Goal: Navigation & Orientation: Understand site structure

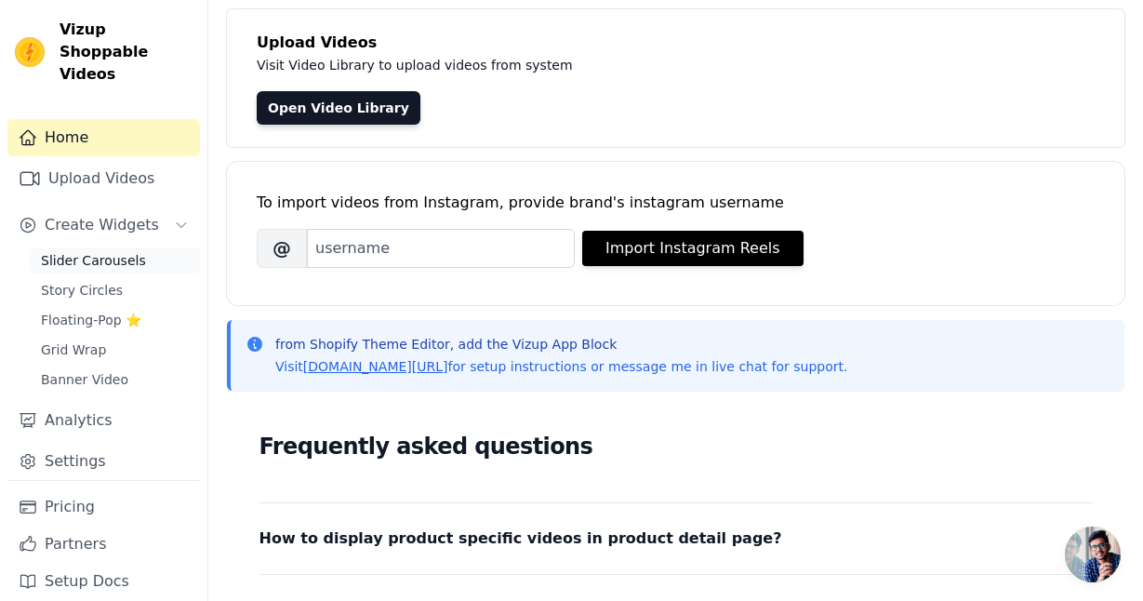
scroll to position [100, 0]
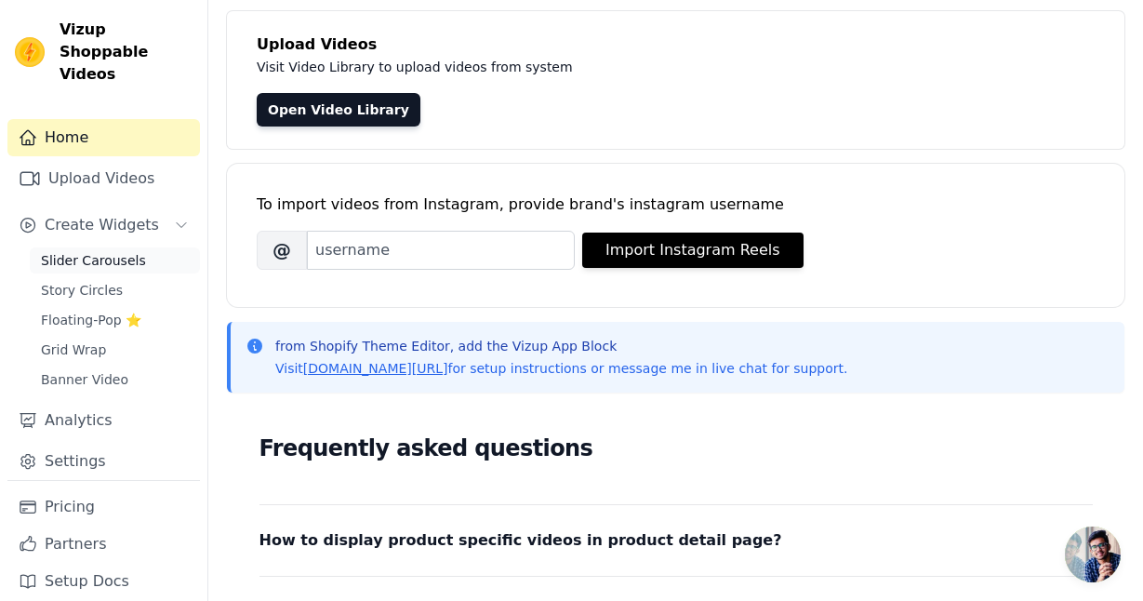
click at [96, 251] on span "Slider Carousels" at bounding box center [93, 260] width 105 height 19
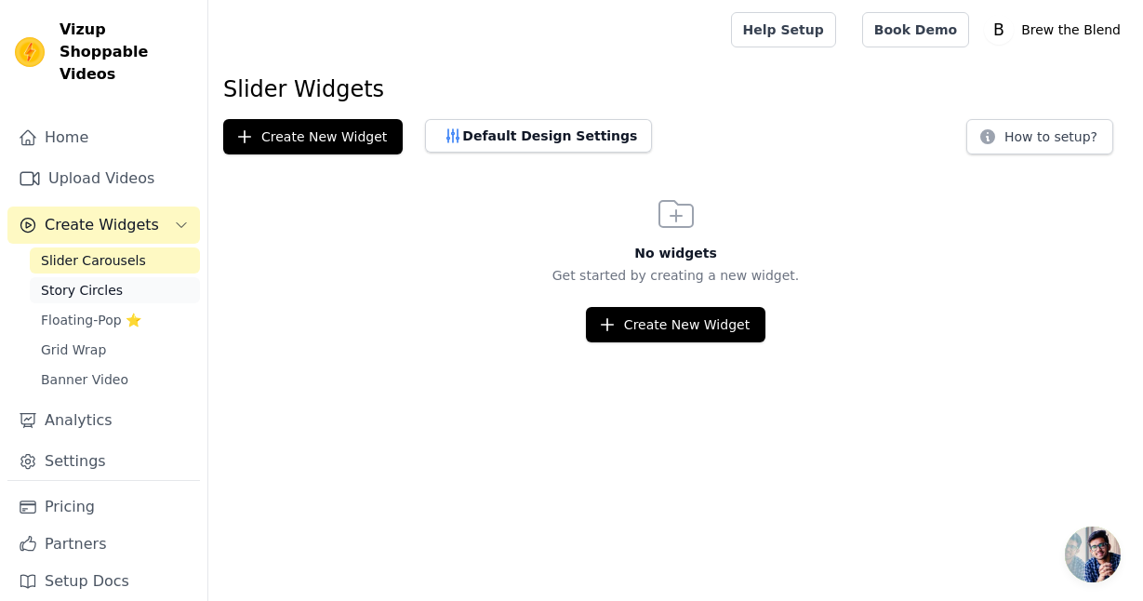
click at [98, 281] on span "Story Circles" at bounding box center [82, 290] width 82 height 19
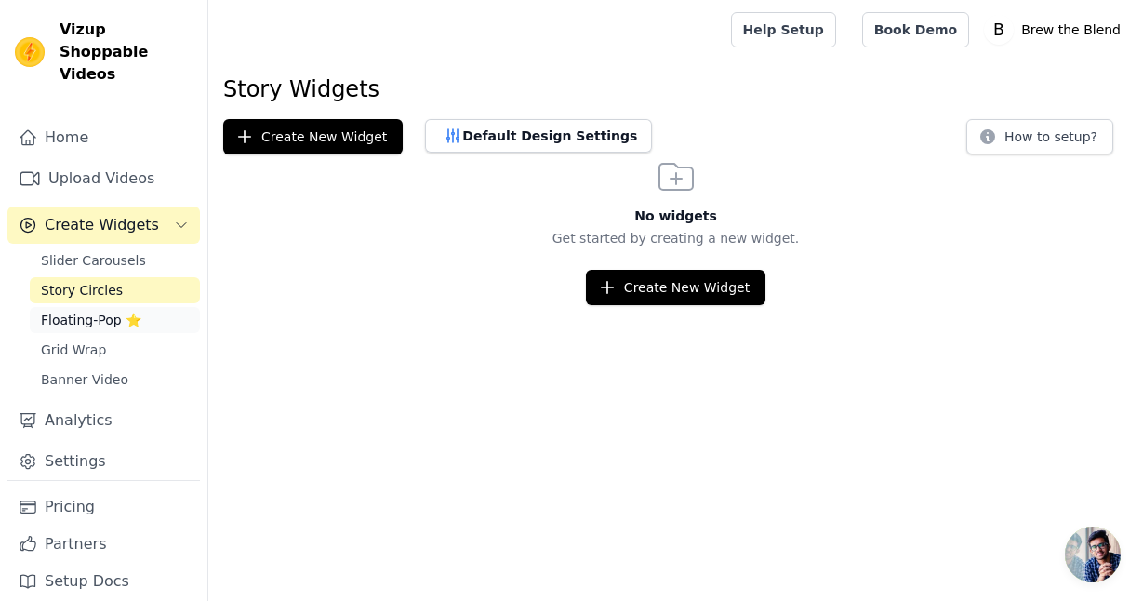
click at [86, 311] on span "Floating-Pop ⭐" at bounding box center [91, 320] width 100 height 19
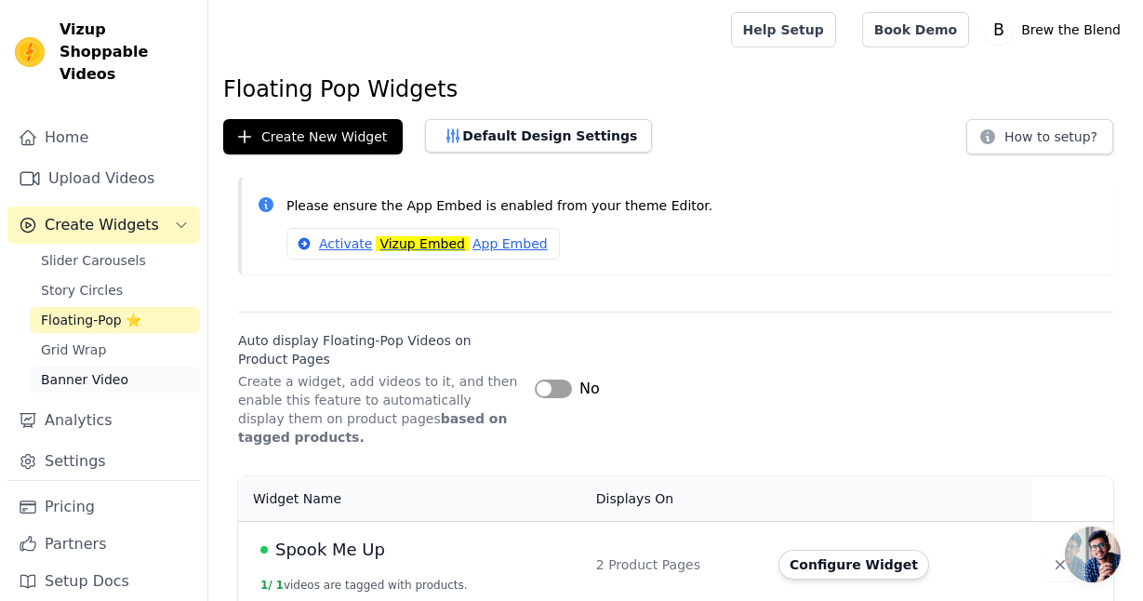
click at [92, 370] on span "Banner Video" at bounding box center [84, 379] width 87 height 19
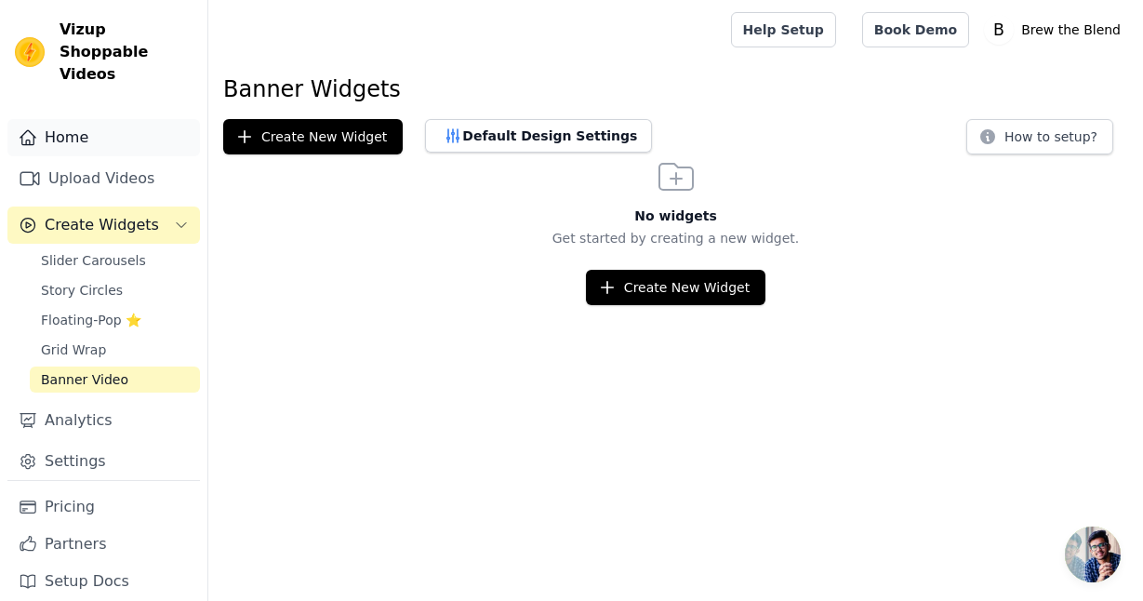
click at [73, 119] on link "Home" at bounding box center [103, 137] width 192 height 37
